Goal: Task Accomplishment & Management: Manage account settings

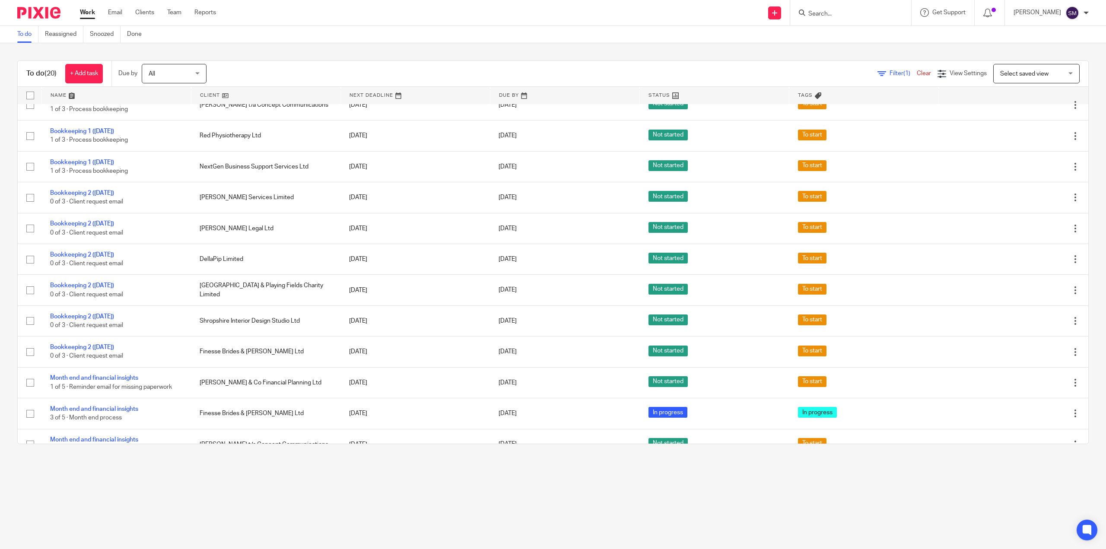
scroll to position [18, 0]
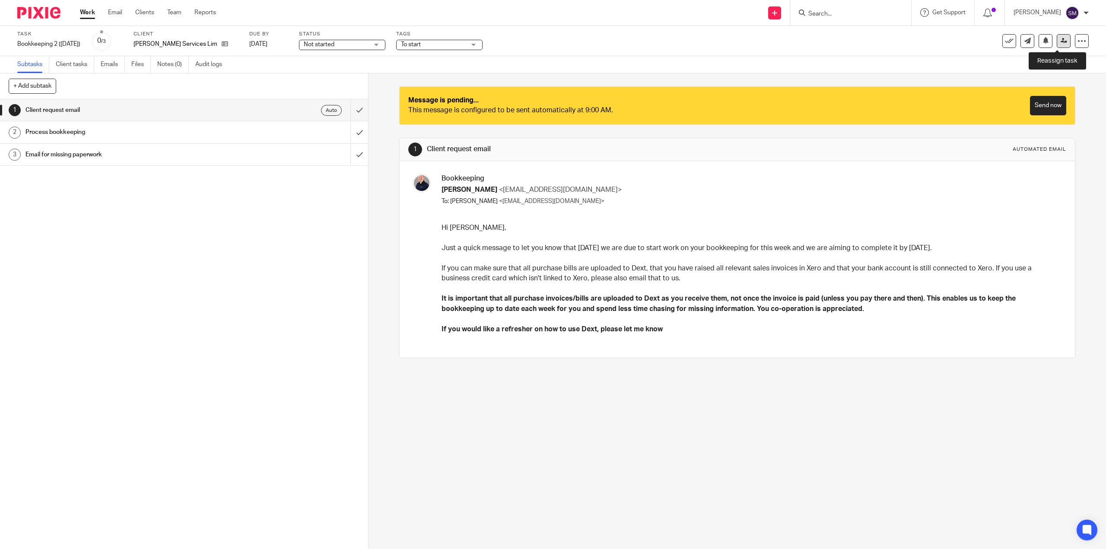
click at [1061, 43] on icon at bounding box center [1064, 41] width 6 height 6
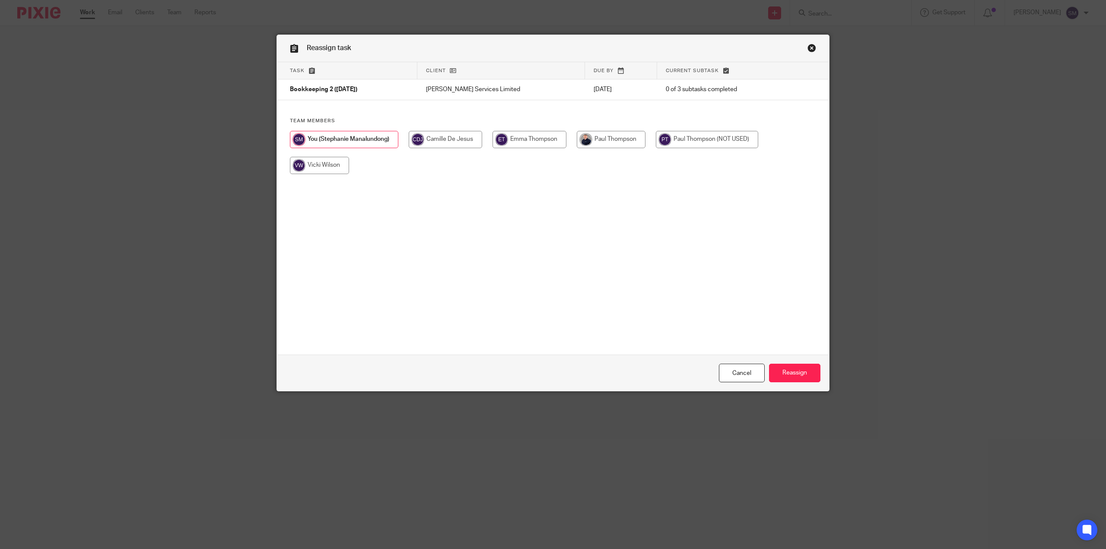
click at [599, 139] on input "radio" at bounding box center [611, 139] width 69 height 17
radio input "true"
click at [785, 373] on input "Reassign" at bounding box center [794, 373] width 51 height 19
click at [604, 141] on input "radio" at bounding box center [611, 139] width 69 height 17
radio input "true"
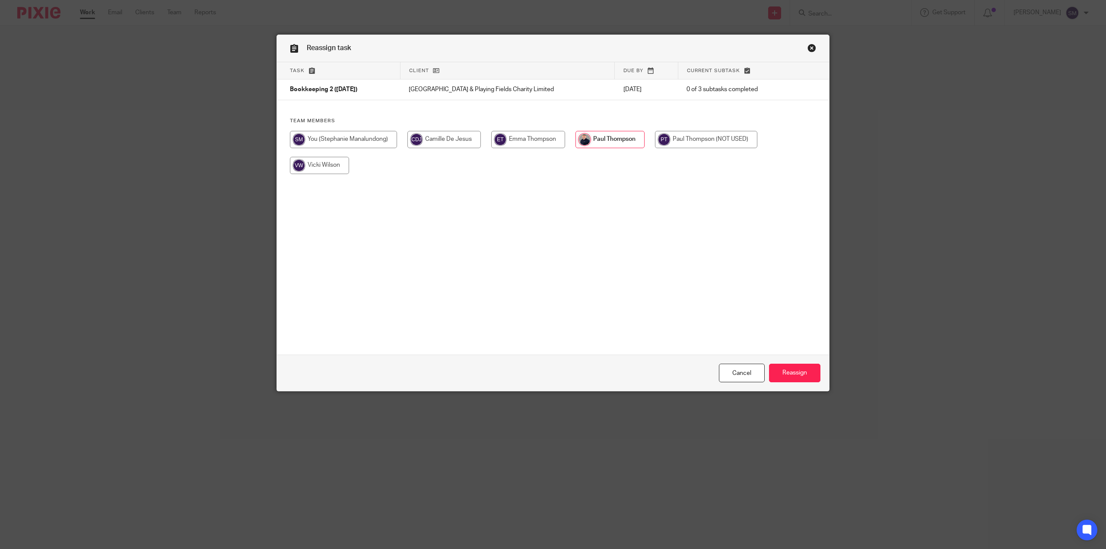
click at [783, 397] on div "Reassign task Task Client Due by Current subtask Bookkeeping 2 (Tuesday) Codsal…" at bounding box center [553, 274] width 1106 height 549
click at [792, 378] on input "Reassign" at bounding box center [794, 373] width 51 height 19
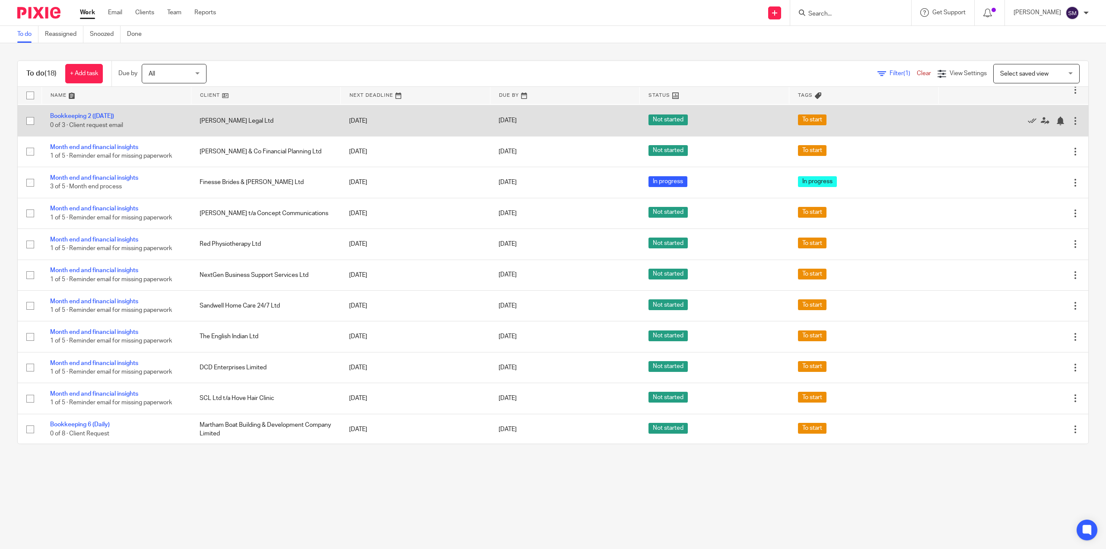
scroll to position [216, 0]
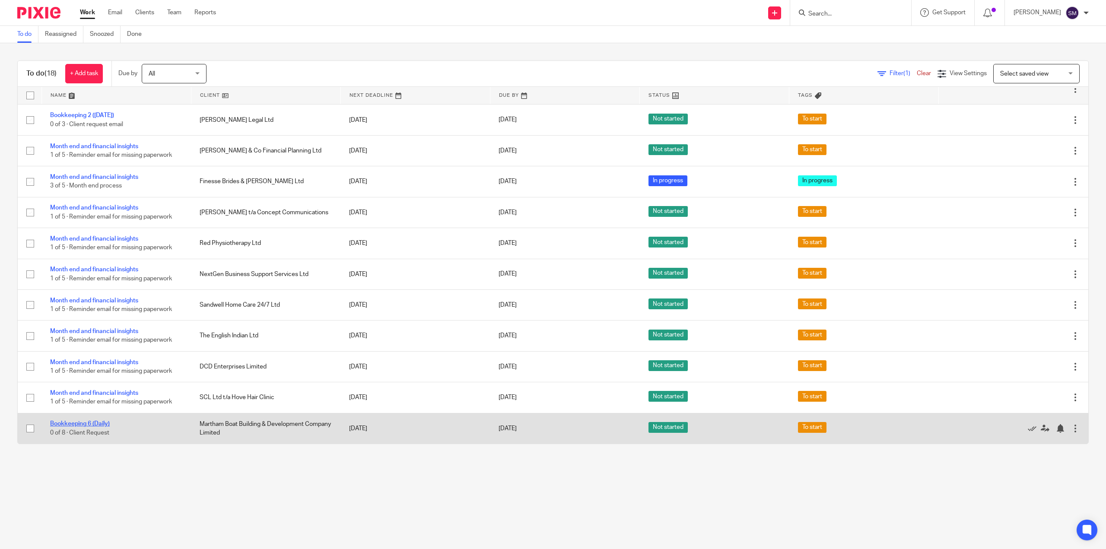
click at [95, 425] on link "Bookkeeping 6 (Daily)" at bounding box center [80, 424] width 60 height 6
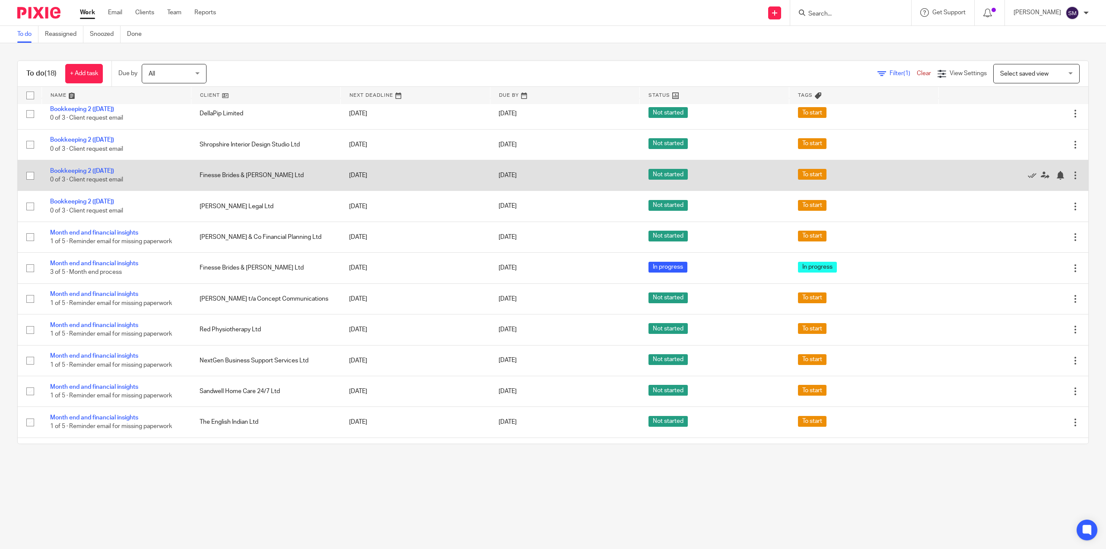
scroll to position [216, 0]
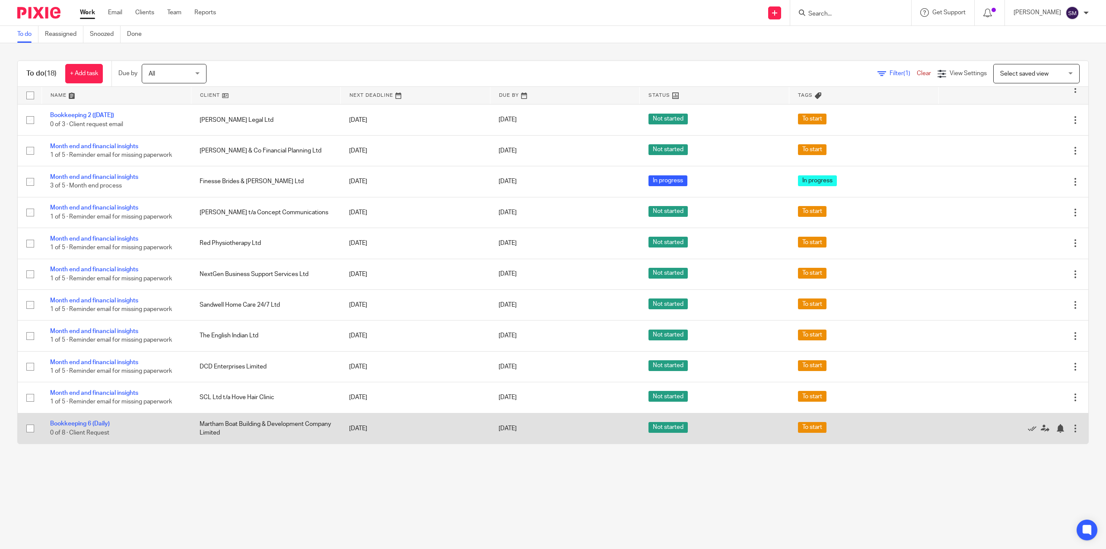
click at [242, 420] on td "Martham Boat Building & Development Company Limited" at bounding box center [266, 428] width 150 height 31
click at [239, 424] on td "Martham Boat Building & Development Company Limited" at bounding box center [266, 428] width 150 height 31
click at [101, 420] on td "Bookkeeping 6 (Daily) 0 of 8 · Client Request" at bounding box center [116, 428] width 150 height 31
click at [92, 425] on link "Bookkeeping 6 (Daily)" at bounding box center [80, 424] width 60 height 6
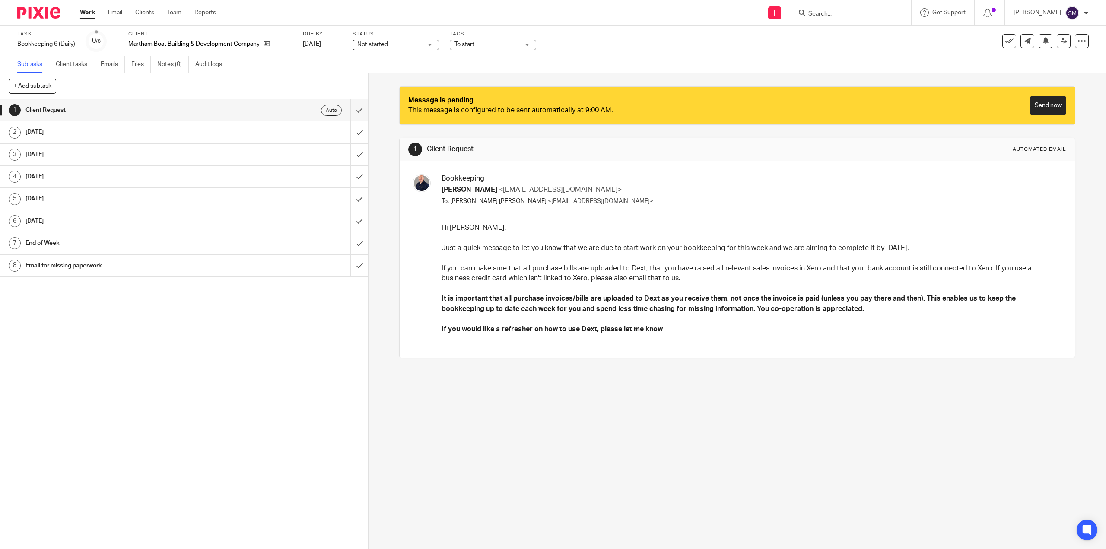
click at [813, 17] on input "Search" at bounding box center [847, 14] width 78 height 8
click at [147, 10] on link "Clients" at bounding box center [144, 12] width 19 height 9
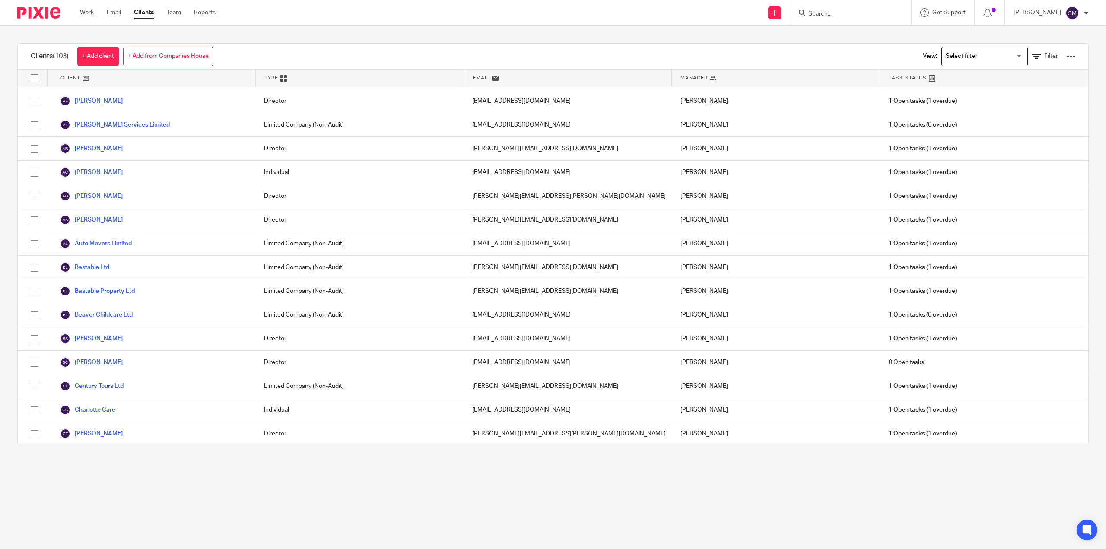
scroll to position [86, 0]
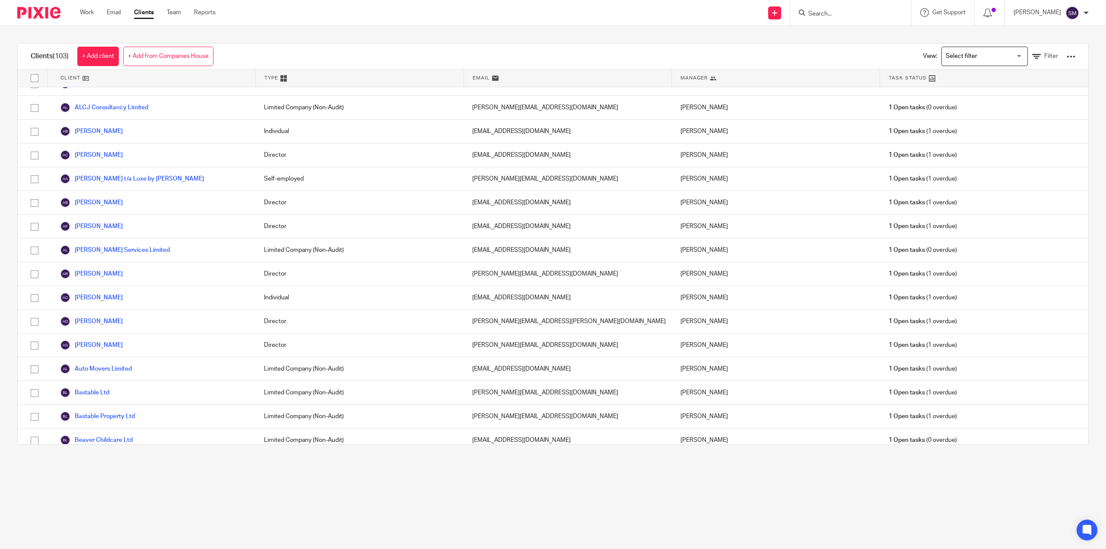
click at [816, 13] on input "Search" at bounding box center [847, 14] width 78 height 8
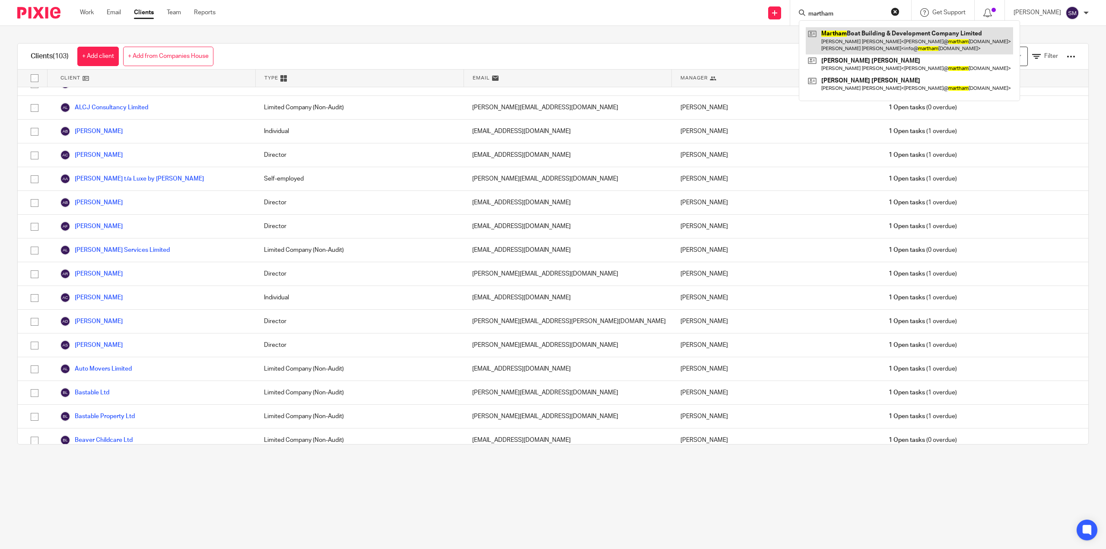
type input "martham"
click at [870, 37] on link at bounding box center [909, 40] width 207 height 27
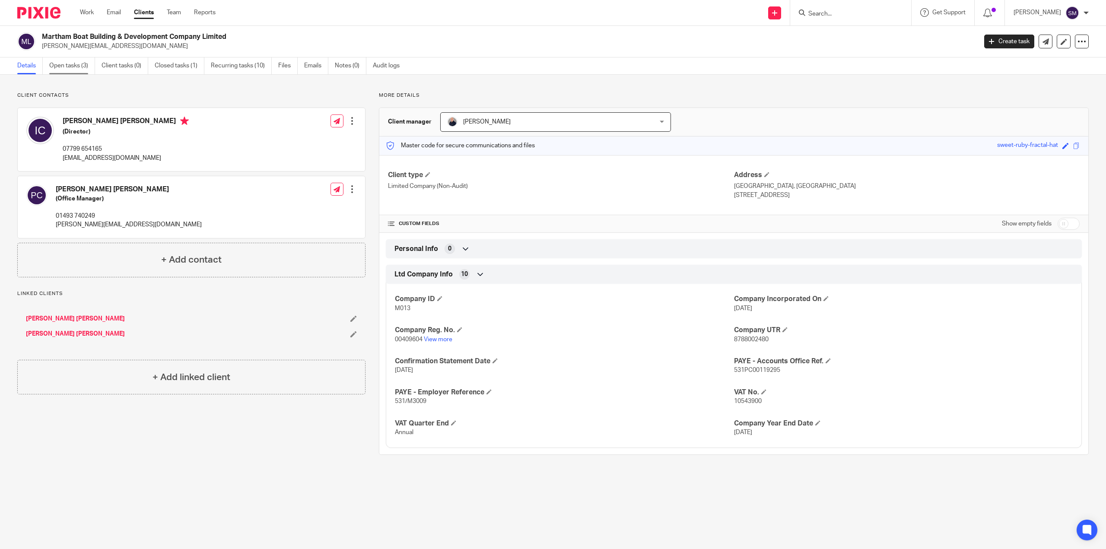
click at [87, 67] on link "Open tasks (3)" at bounding box center [72, 65] width 46 height 17
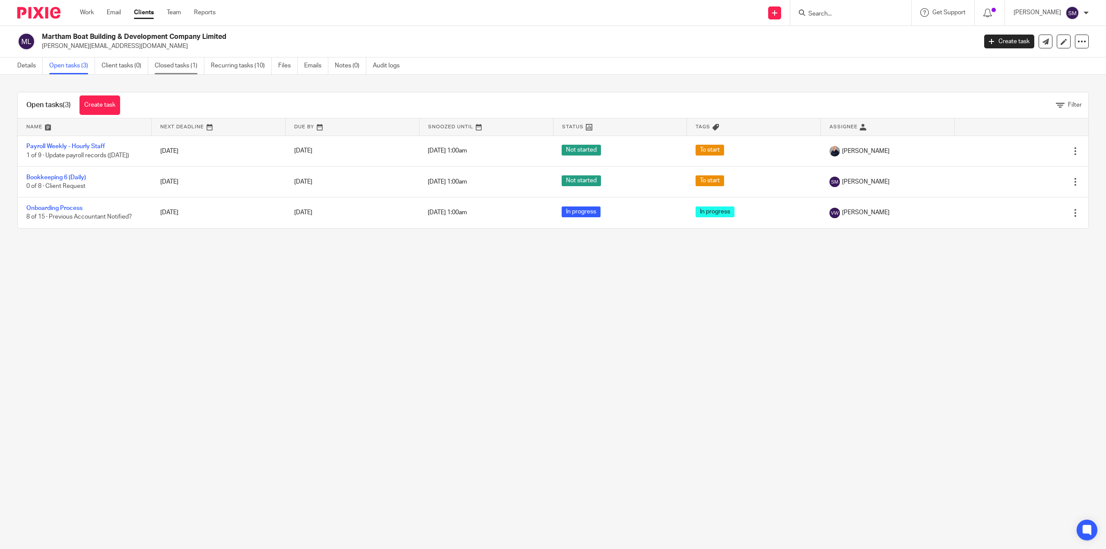
click at [179, 69] on link "Closed tasks (1)" at bounding box center [180, 65] width 50 height 17
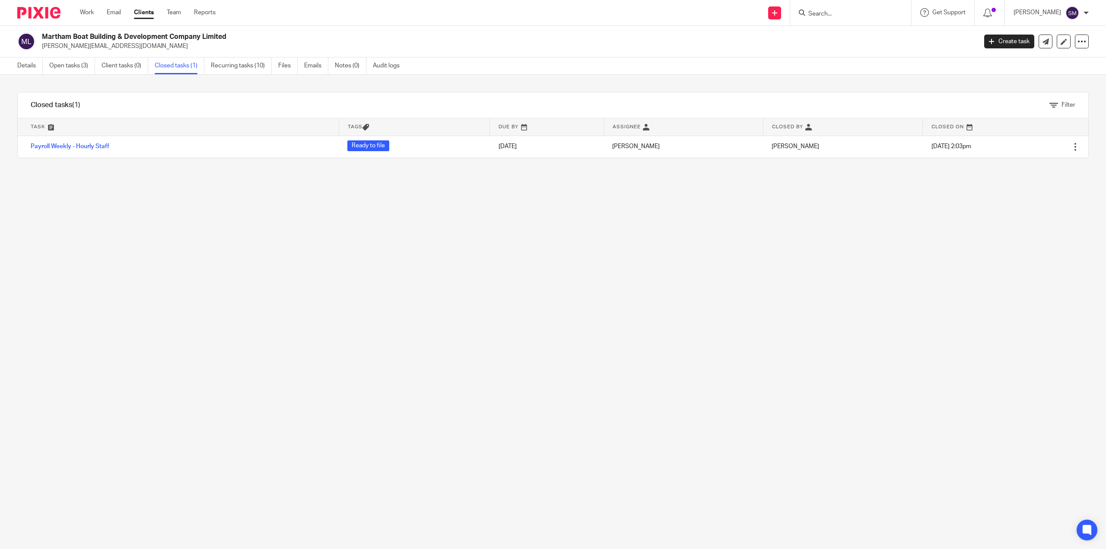
drag, startPoint x: 233, startPoint y: 36, endPoint x: 41, endPoint y: 25, distance: 191.3
click at [41, 25] on body "Work Email Clients Team Reports Work Email Clients Team Reports Settings Send n…" at bounding box center [553, 274] width 1106 height 549
copy body "Work Email Clients Team Reports Work Email Clients Team Reports Settings Send n…"
